Goal: Use online tool/utility

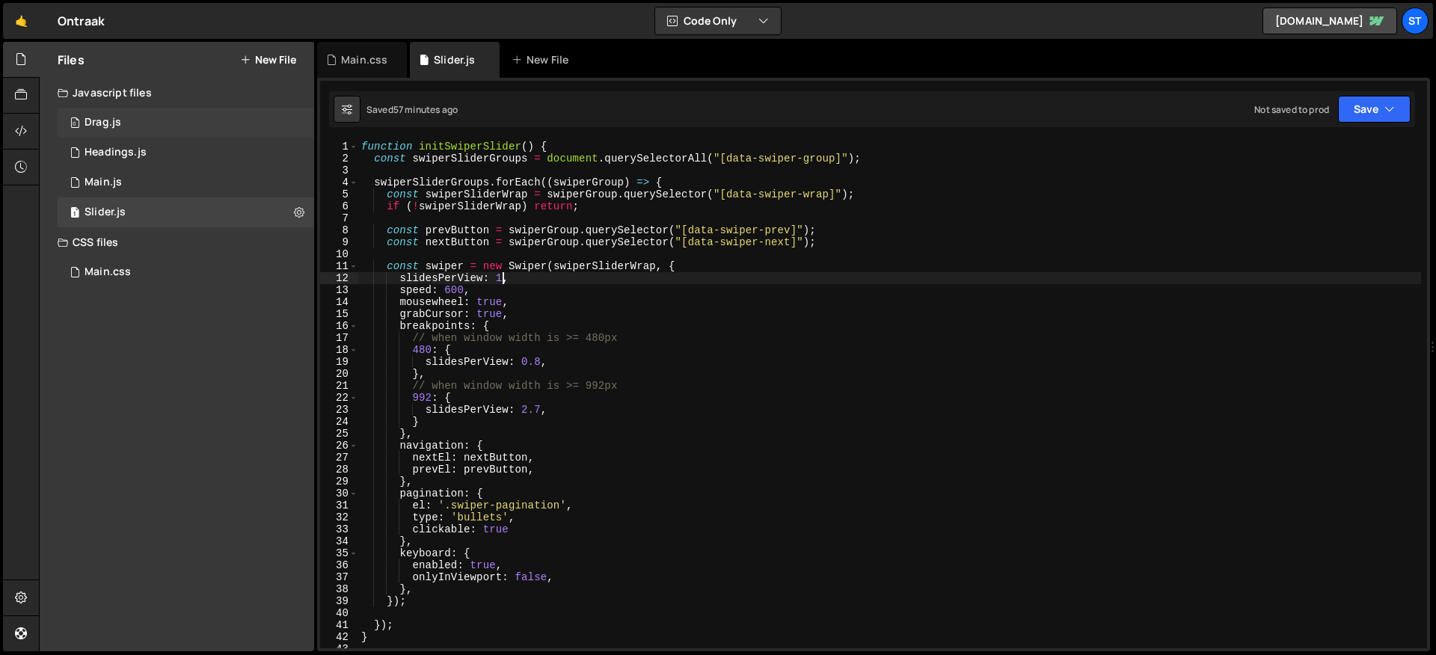
scroll to position [0, 9]
click at [114, 117] on div "Drag.js" at bounding box center [103, 122] width 37 height 13
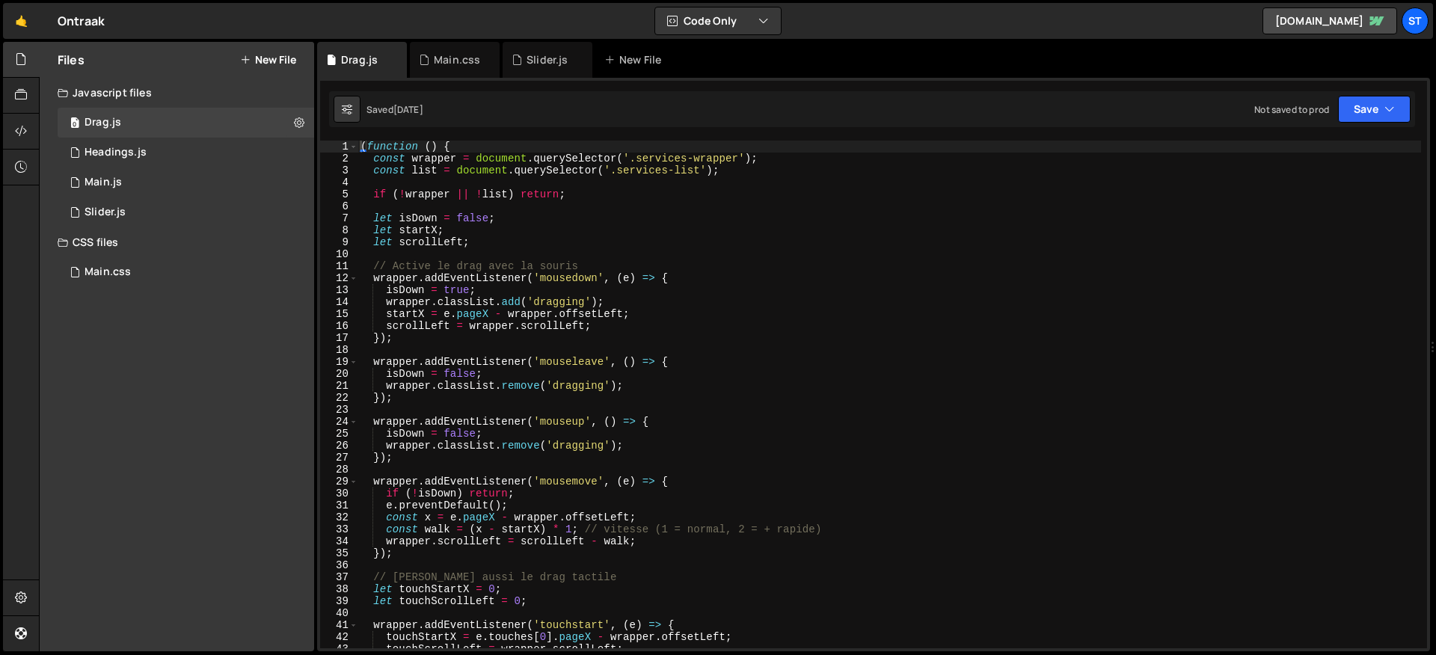
click at [813, 378] on div "( function ( ) { const wrapper = document . querySelector ( '.services-wrapper'…" at bounding box center [890, 407] width 1064 height 532
type textarea "isDown = false;"
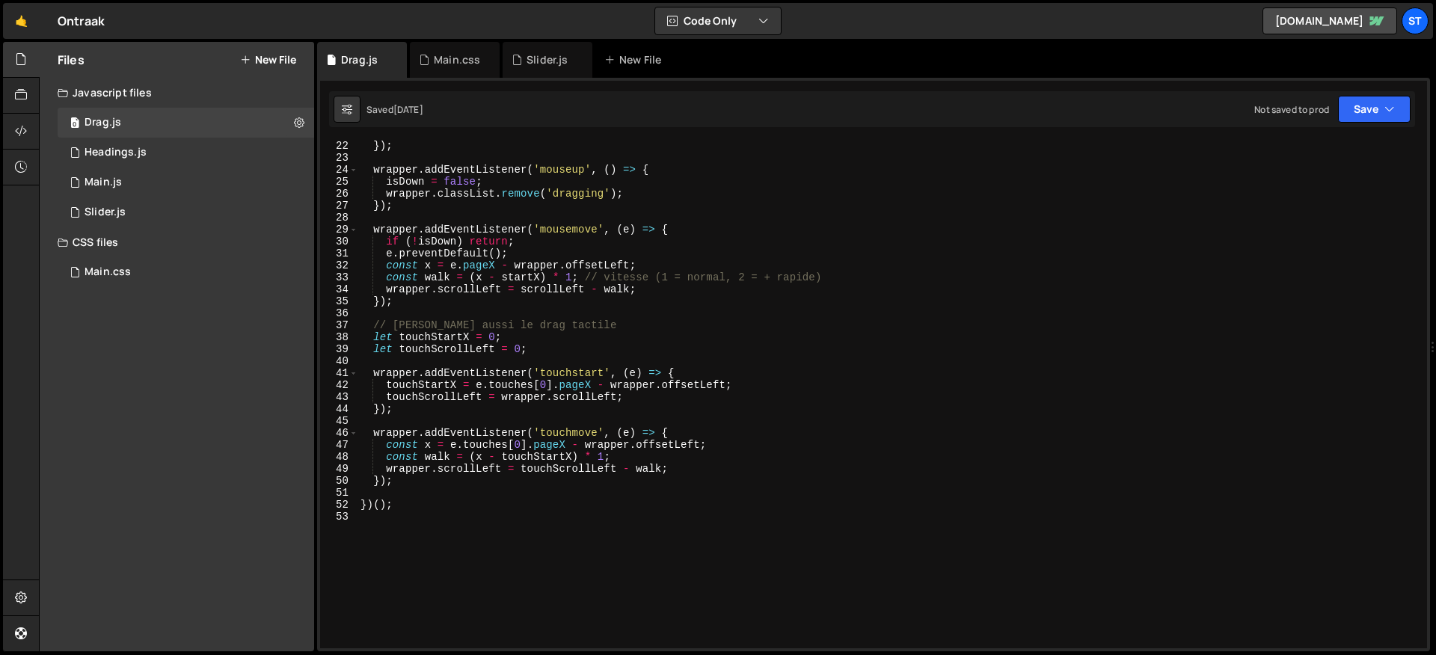
scroll to position [0, 0]
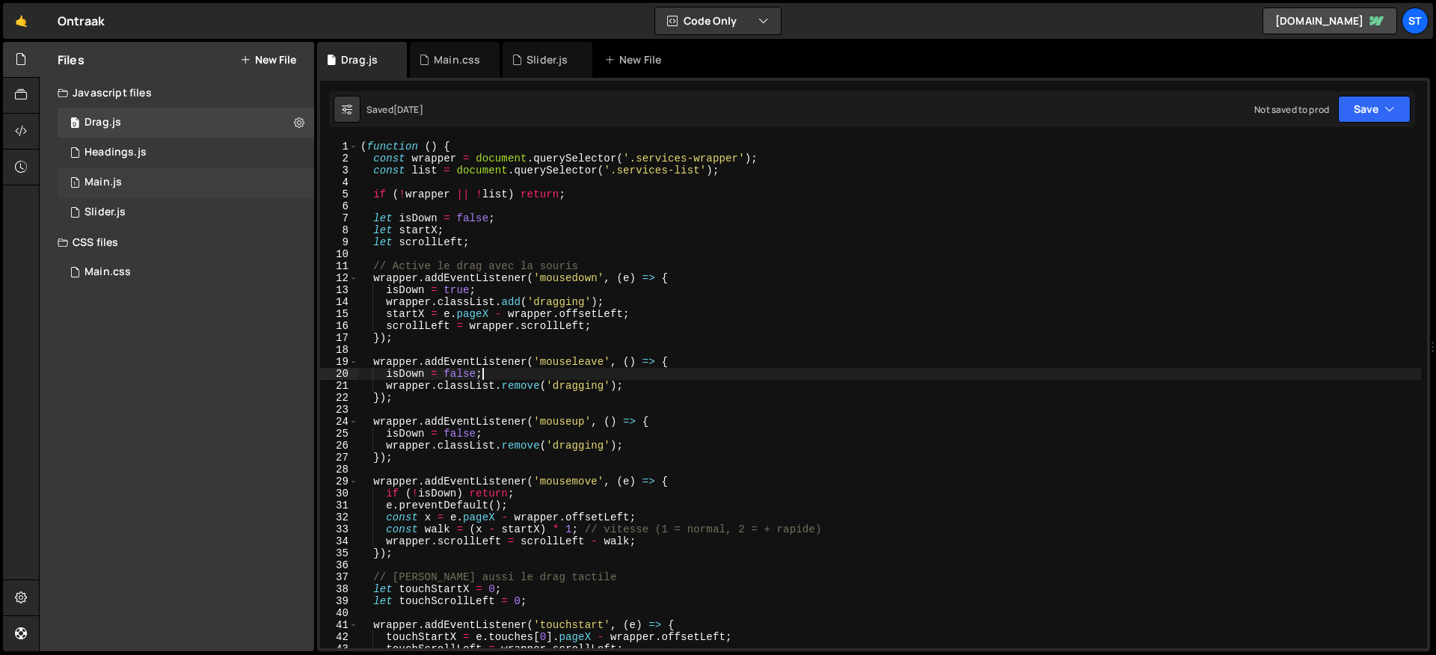
click at [118, 189] on div "Main.js" at bounding box center [103, 182] width 37 height 13
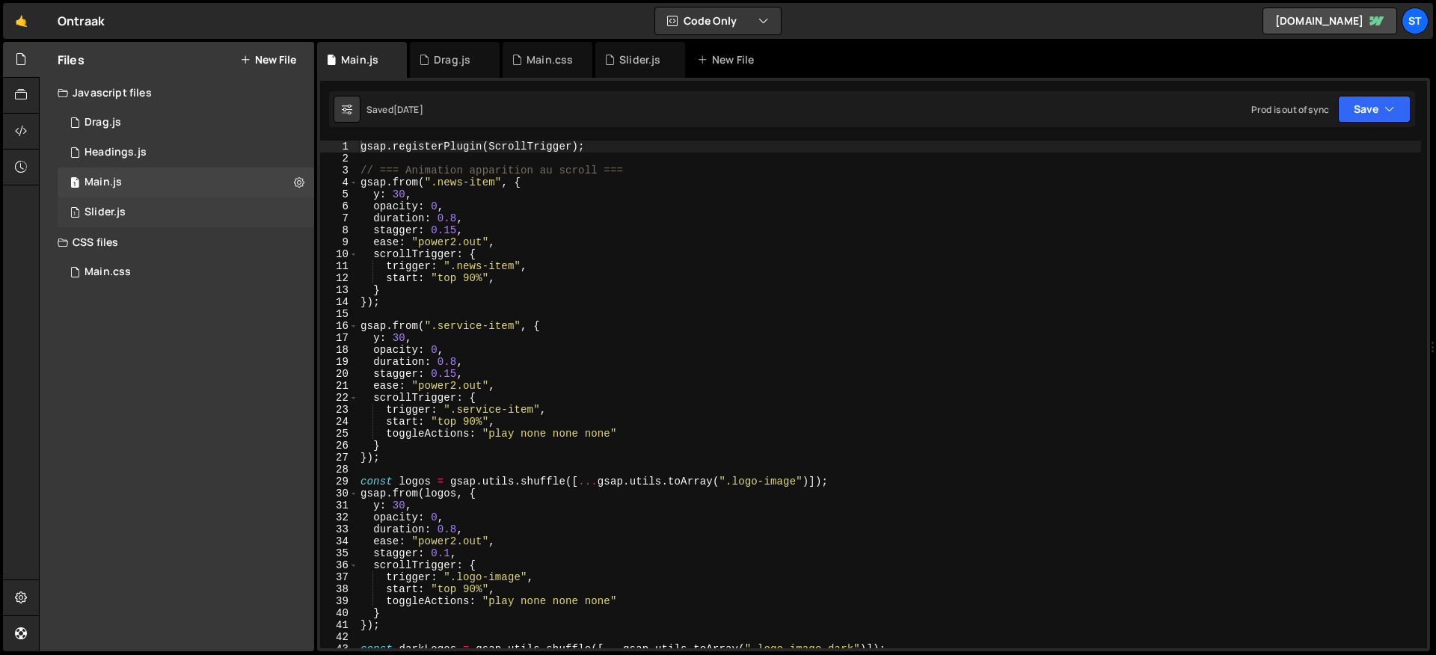
click at [117, 197] on div "1 Slider.js 0" at bounding box center [186, 212] width 257 height 30
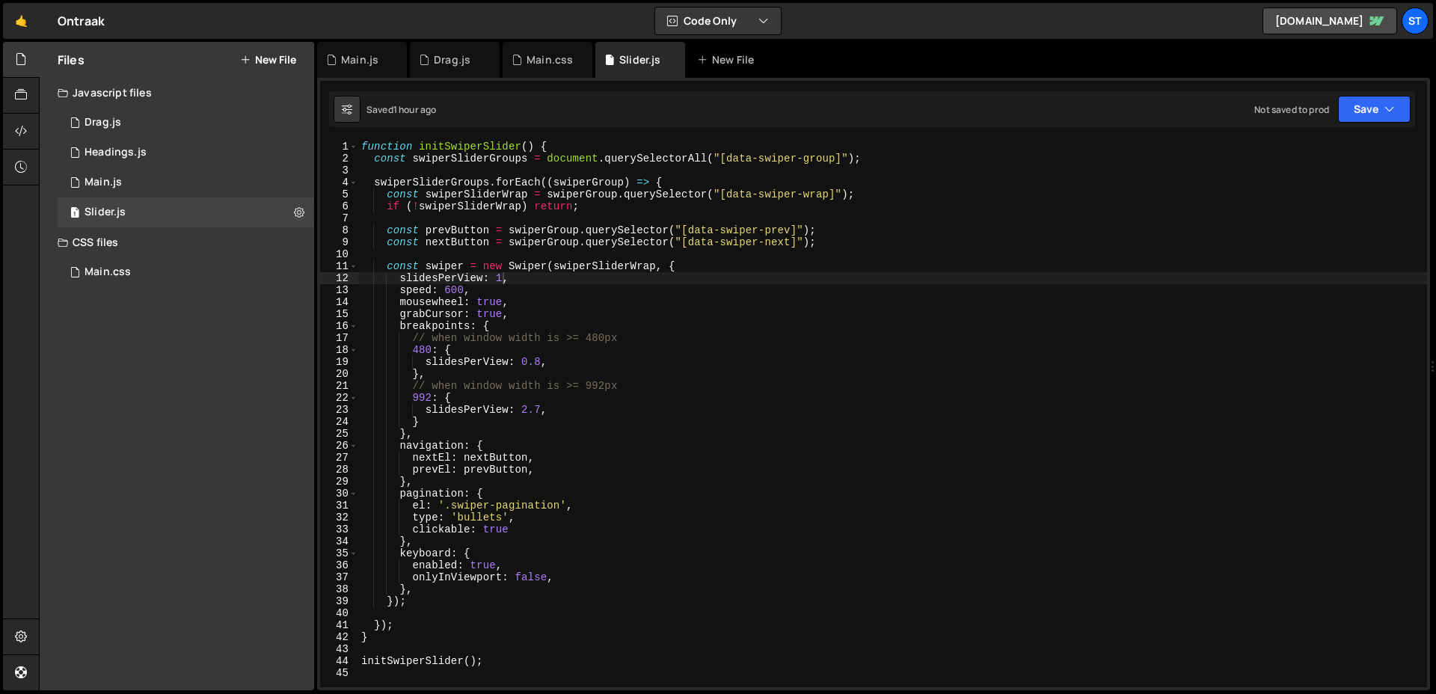
type textarea "},"
click at [946, 432] on div "function initSwiperSlider ( ) { const swiperSliderGroups = document . querySele…" at bounding box center [892, 426] width 1069 height 571
